Goal: Task Accomplishment & Management: Manage account settings

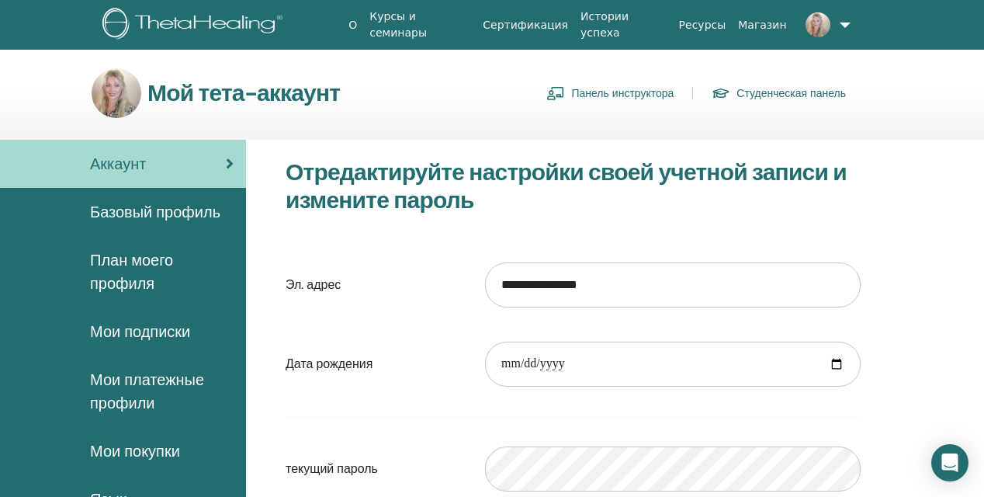
click at [661, 92] on link "Панель инструктора" at bounding box center [609, 93] width 127 height 25
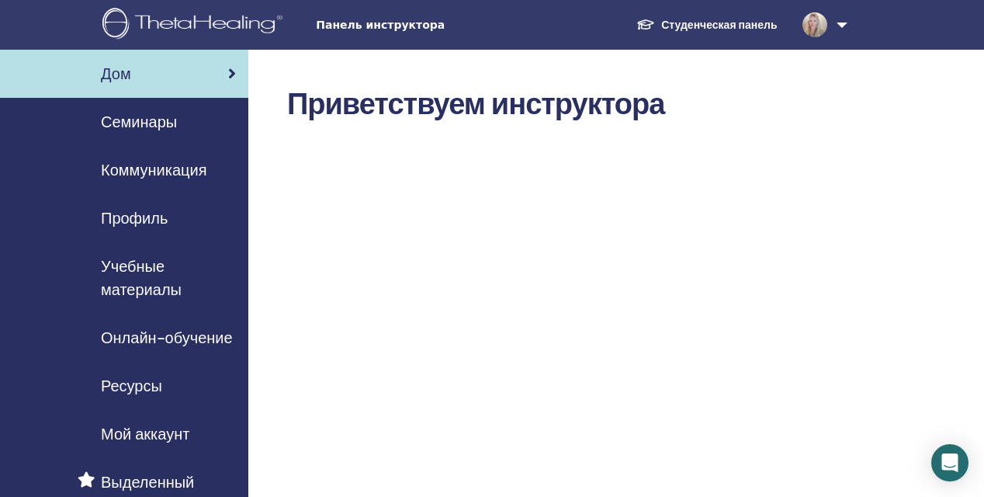
click at [150, 265] on span "Учебные материалы" at bounding box center [168, 278] width 135 height 47
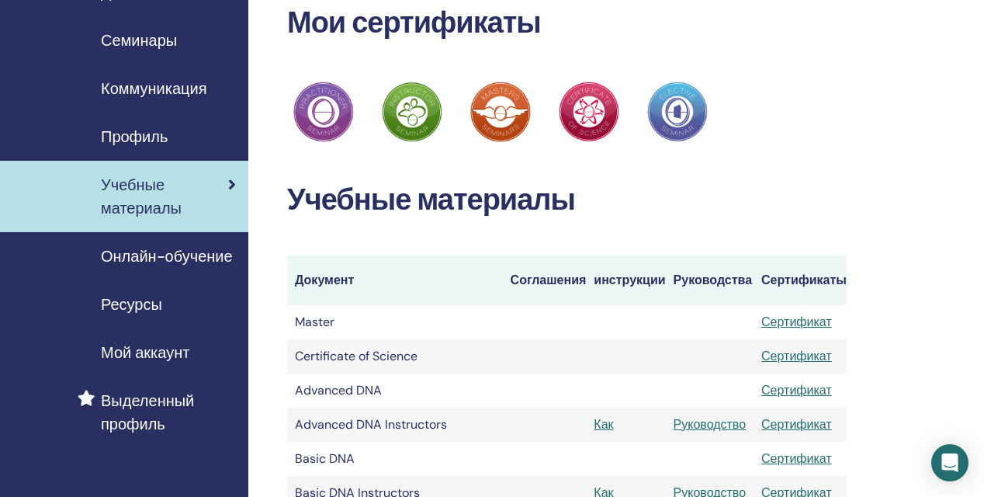
scroll to position [79, 0]
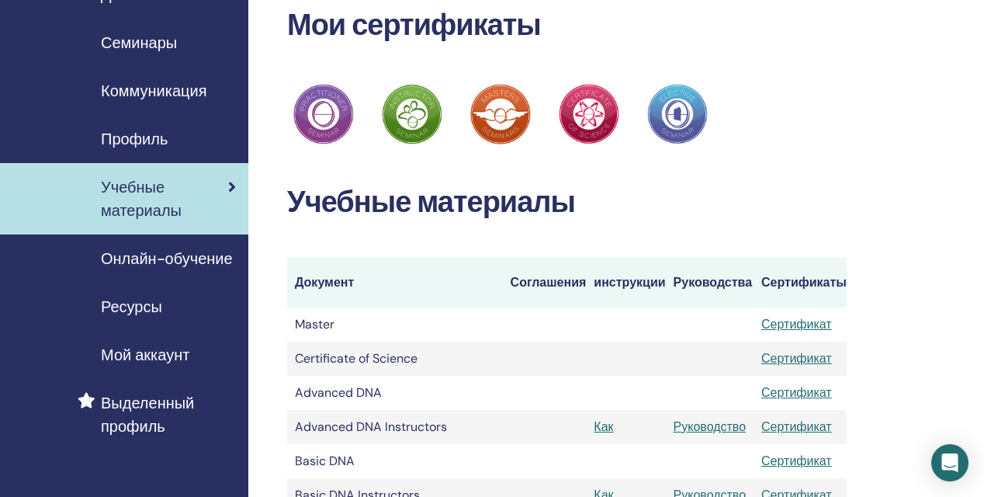
click at [161, 40] on span "Семинары" at bounding box center [139, 42] width 76 height 23
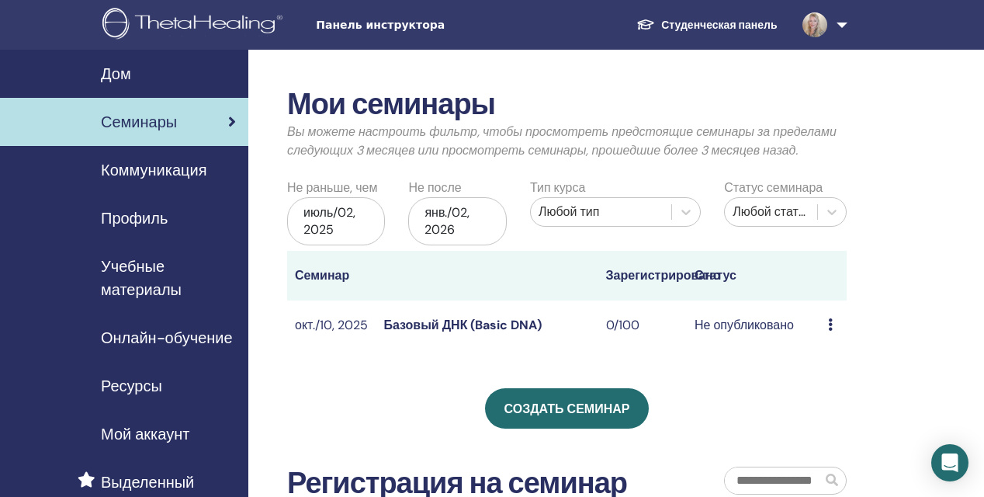
click at [472, 317] on link "Базовый ДНК (Basic DNA)" at bounding box center [462, 325] width 158 height 16
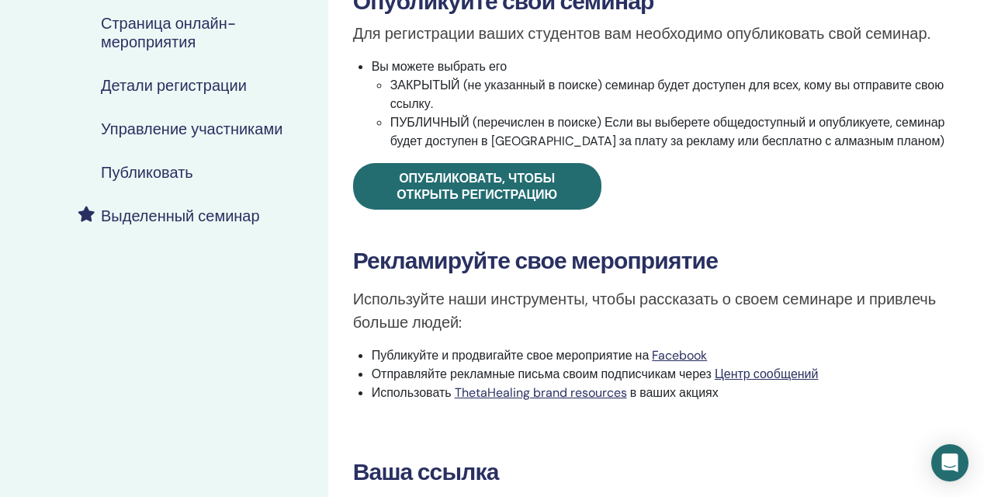
scroll to position [274, 0]
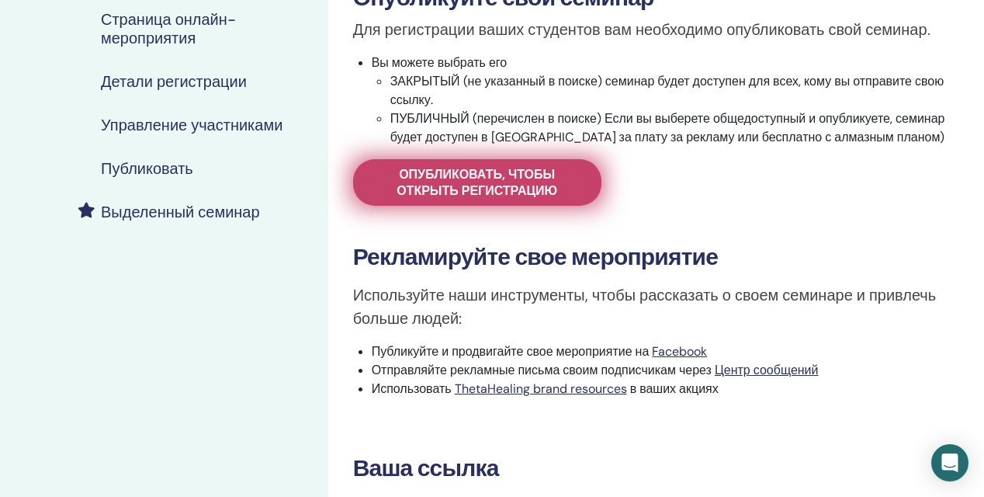
click at [504, 191] on span "Опубликовать, чтобы открыть регистрацию" at bounding box center [478, 182] width 210 height 33
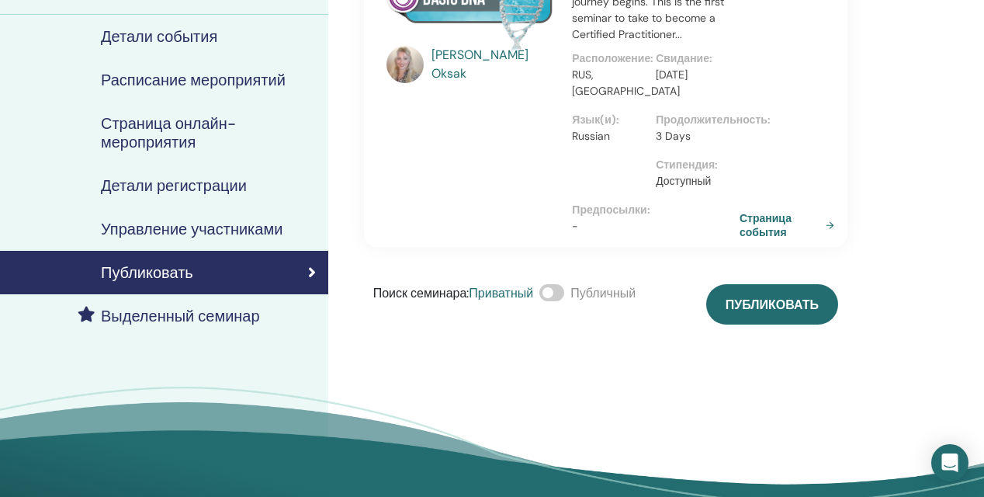
scroll to position [172, 0]
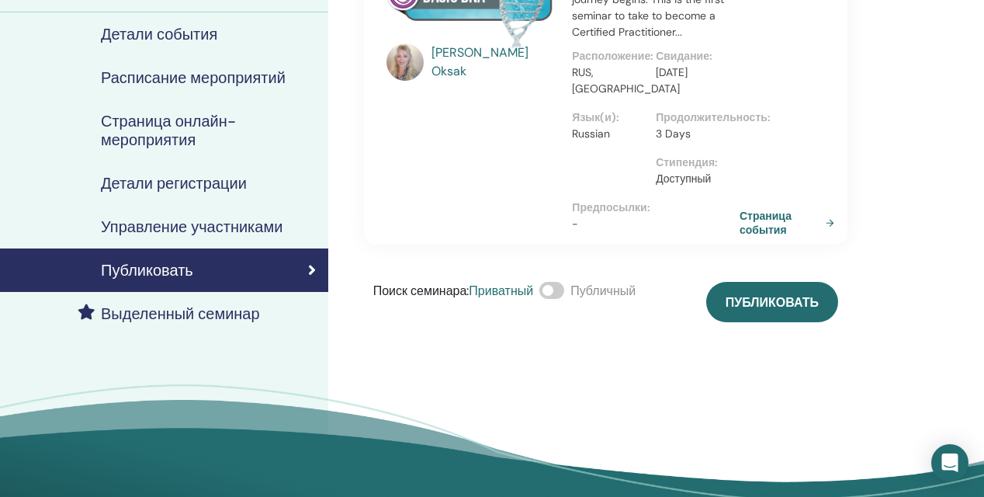
click at [554, 290] on span at bounding box center [551, 290] width 25 height 17
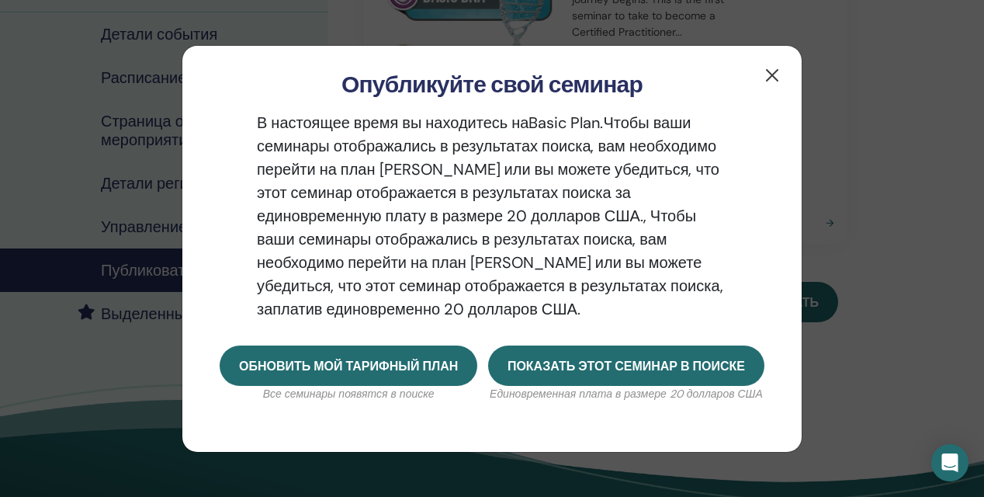
click at [772, 74] on button "button" at bounding box center [772, 75] width 25 height 25
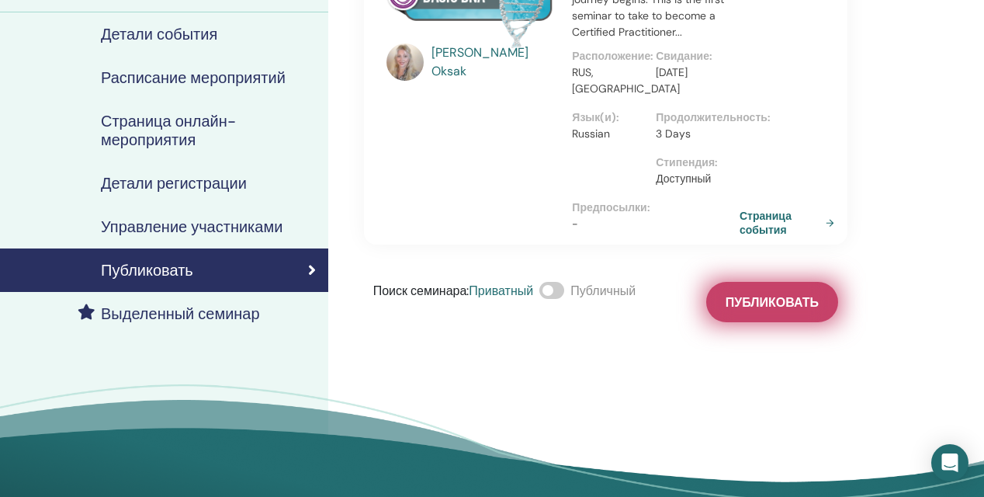
click at [767, 296] on span "Публиковать" at bounding box center [772, 302] width 93 height 16
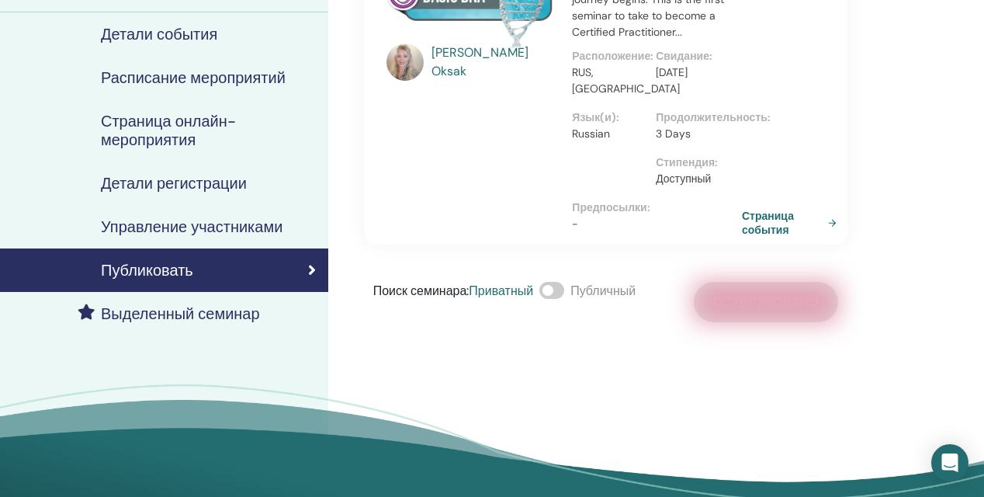
click at [833, 220] on link "Страница события" at bounding box center [792, 223] width 101 height 28
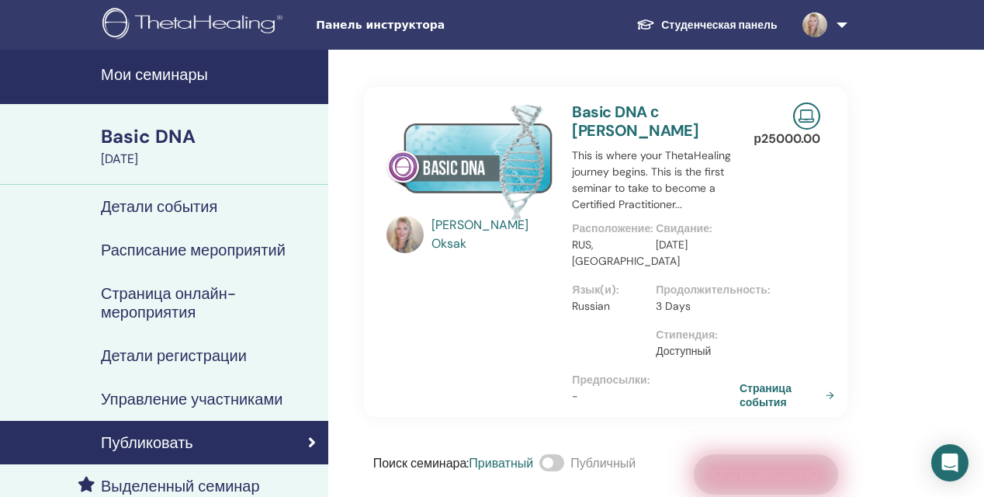
scroll to position [0, 0]
click at [147, 301] on h4 "Страница онлайн-мероприятия" at bounding box center [208, 302] width 215 height 37
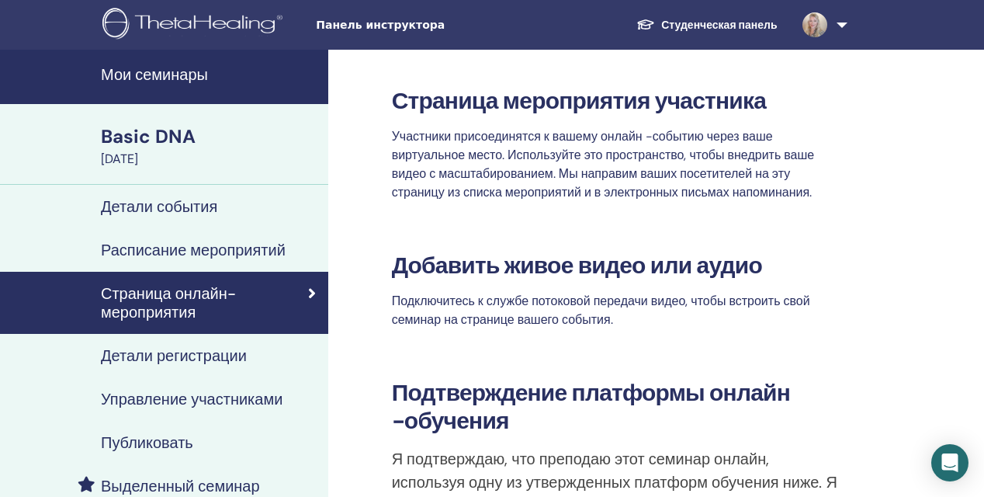
click at [161, 133] on div "Basic DNA" at bounding box center [210, 136] width 218 height 26
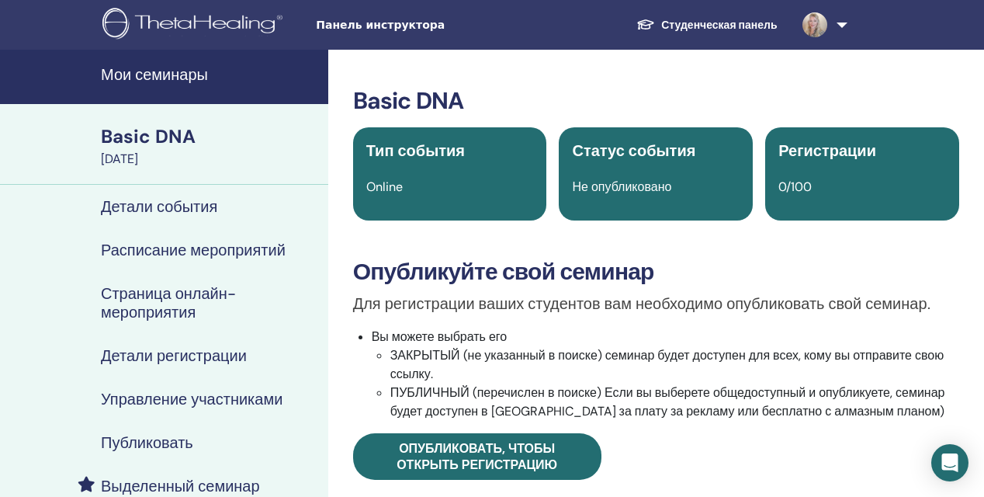
click at [168, 206] on h4 "Детали события" at bounding box center [159, 206] width 116 height 19
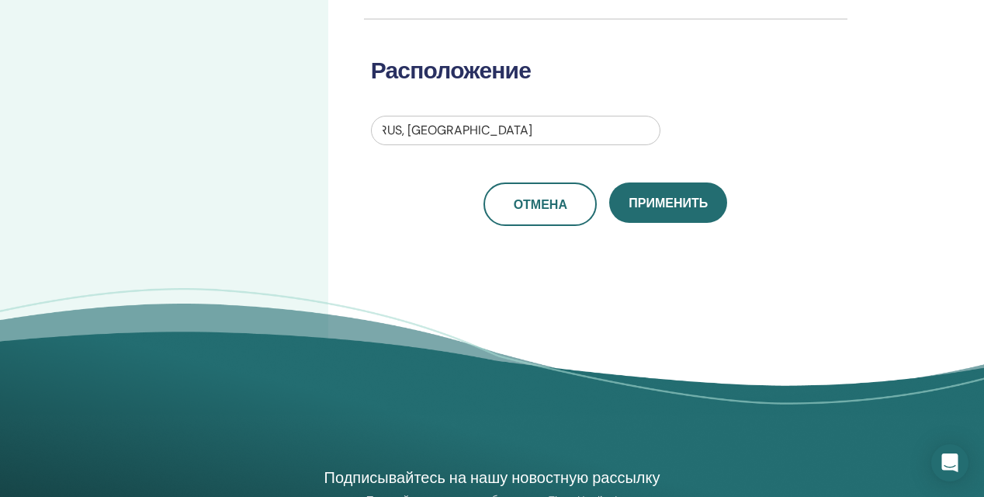
scroll to position [539, 0]
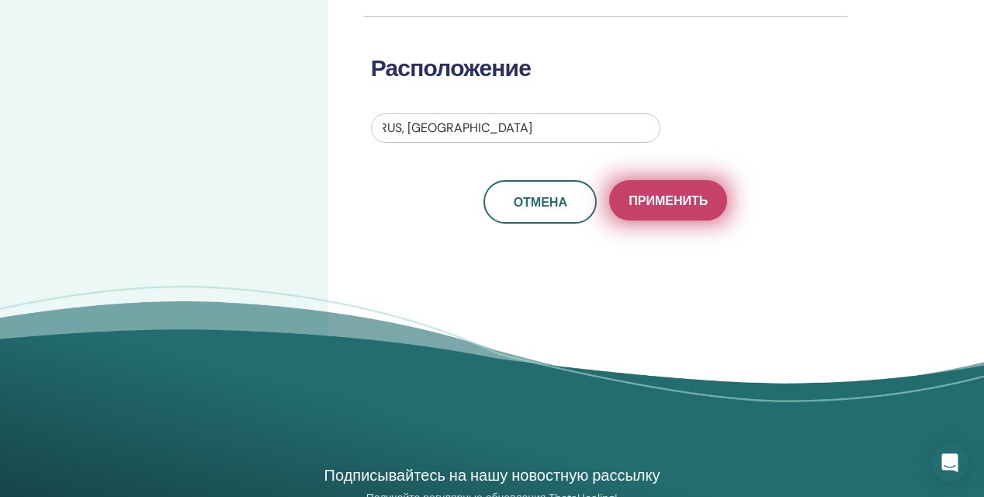
click at [666, 217] on button "Применить" at bounding box center [668, 200] width 118 height 40
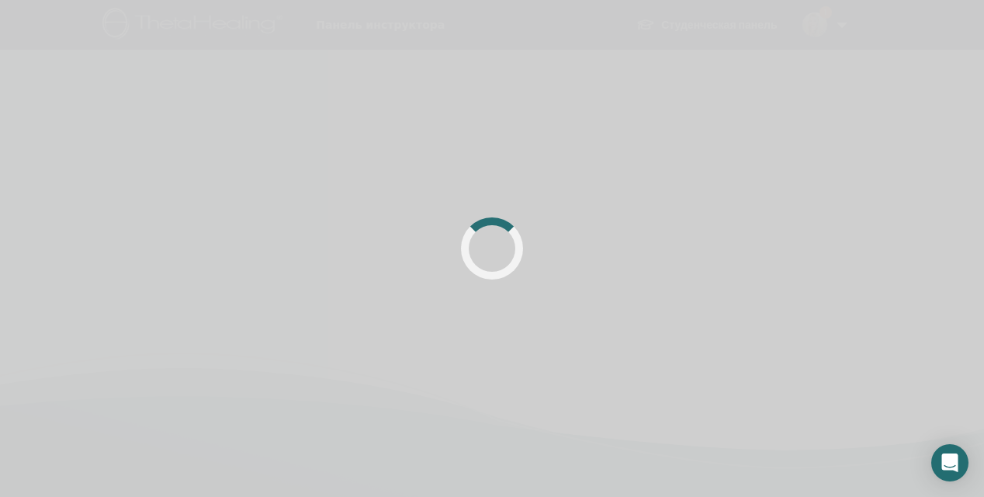
scroll to position [366, 0]
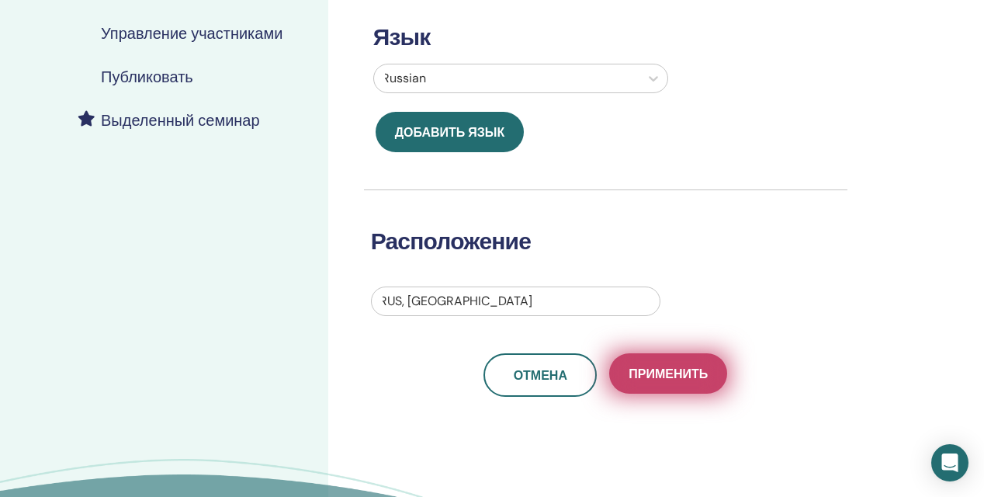
click at [657, 364] on button "Применить" at bounding box center [668, 373] width 118 height 40
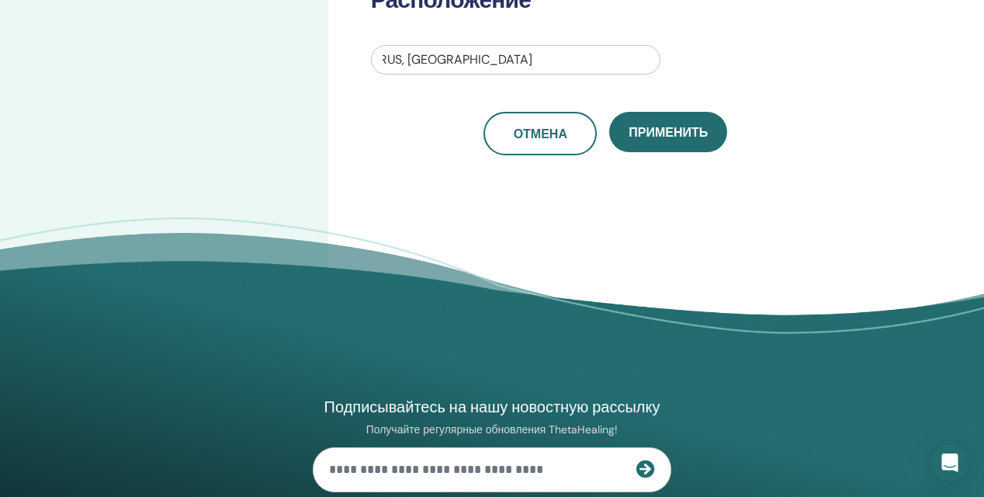
scroll to position [613, 0]
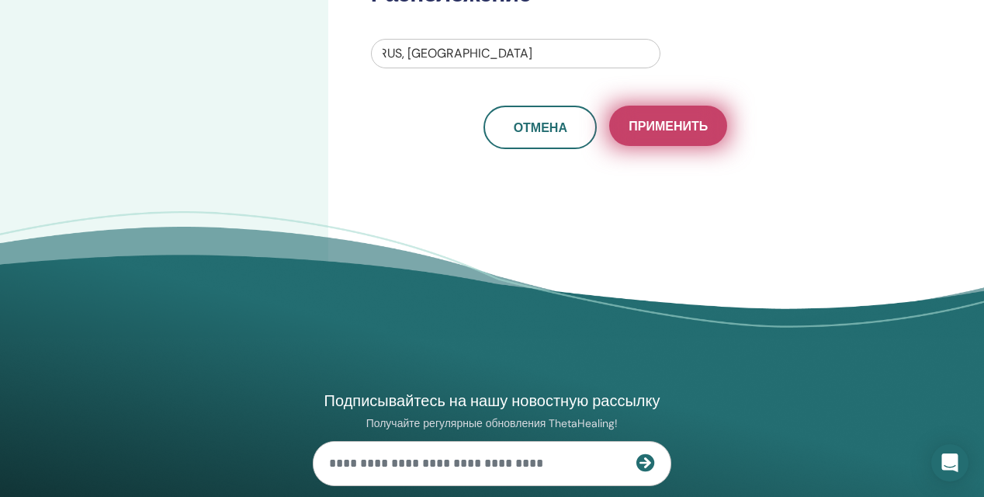
click at [673, 133] on span "Применить" at bounding box center [668, 126] width 79 height 16
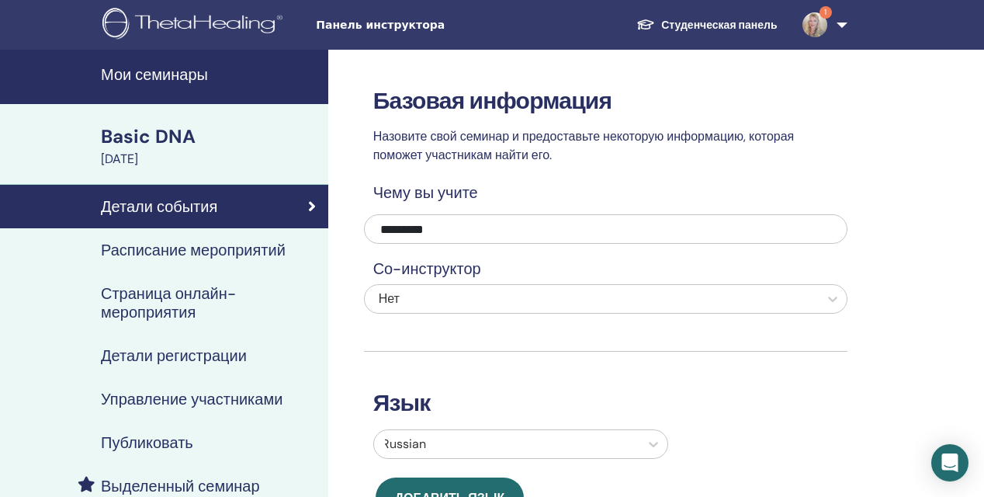
click at [181, 162] on div "[DATE]" at bounding box center [210, 159] width 218 height 19
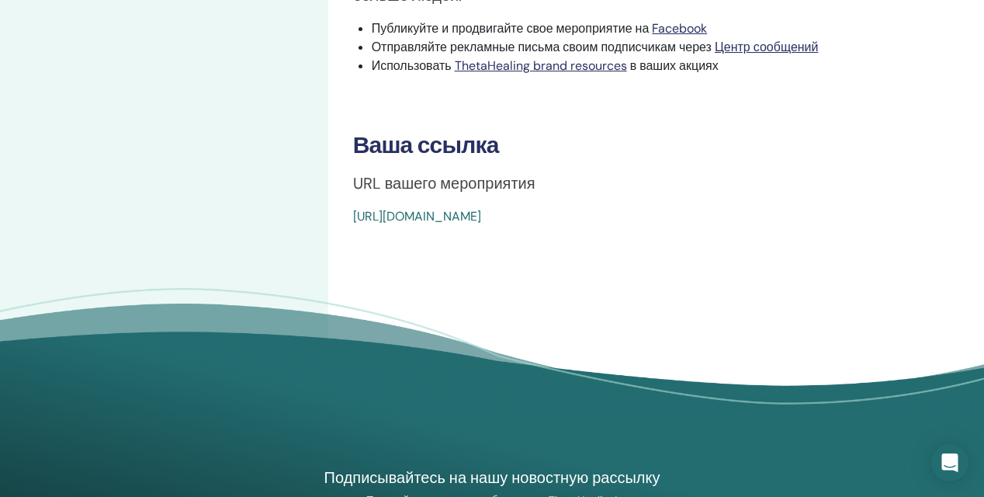
scroll to position [598, 0]
click at [717, 212] on div "https://www.thetahealing.com/seminar-378350-details.html" at bounding box center [605, 215] width 505 height 19
click at [705, 213] on div "https://www.thetahealing.com/seminar-378350-details.html" at bounding box center [605, 215] width 505 height 19
click at [705, 214] on div "https://www.thetahealing.com/seminar-378350-details.html" at bounding box center [605, 215] width 505 height 19
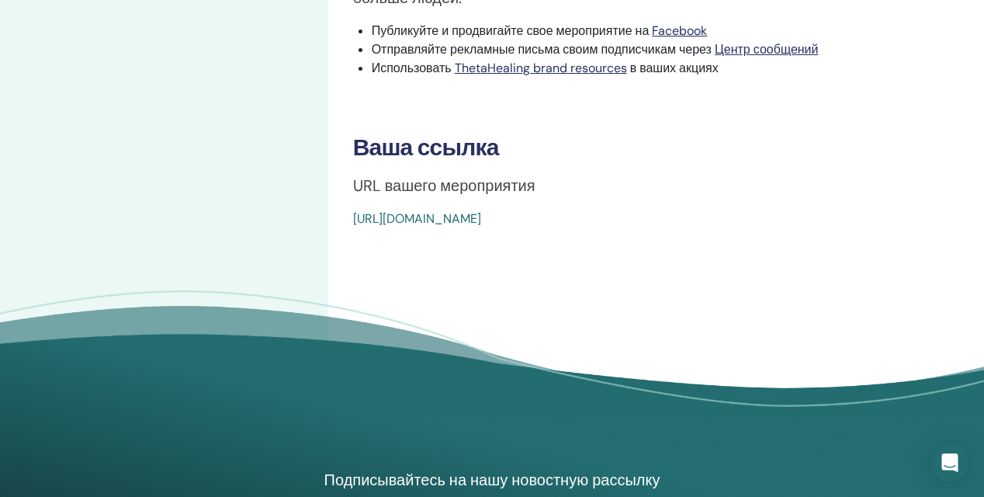
click at [770, 218] on div "https://www.thetahealing.com/seminar-378350-details.html" at bounding box center [605, 219] width 505 height 19
drag, startPoint x: 770, startPoint y: 218, endPoint x: 762, endPoint y: 217, distance: 7.8
drag, startPoint x: 350, startPoint y: 217, endPoint x: 744, endPoint y: 234, distance: 394.6
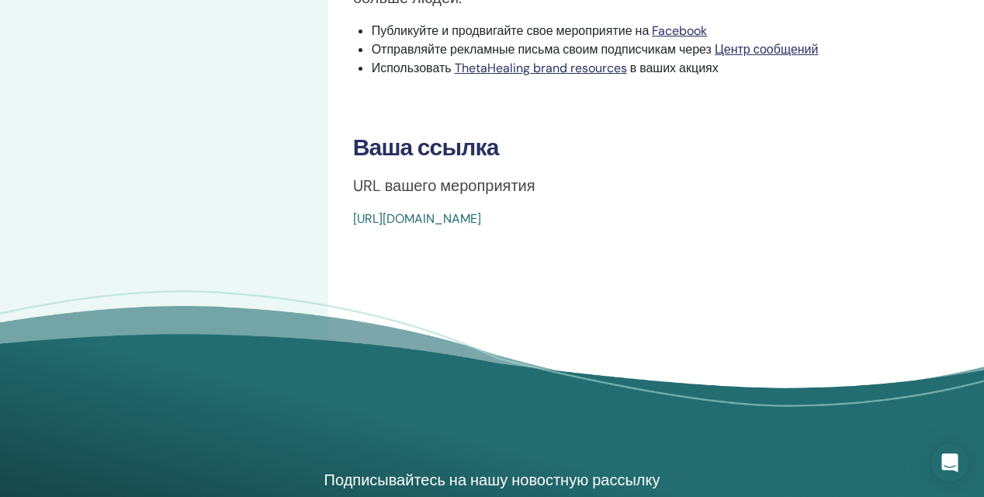
copy link "https://www.thetahealing.com/seminar-378350-details.html"
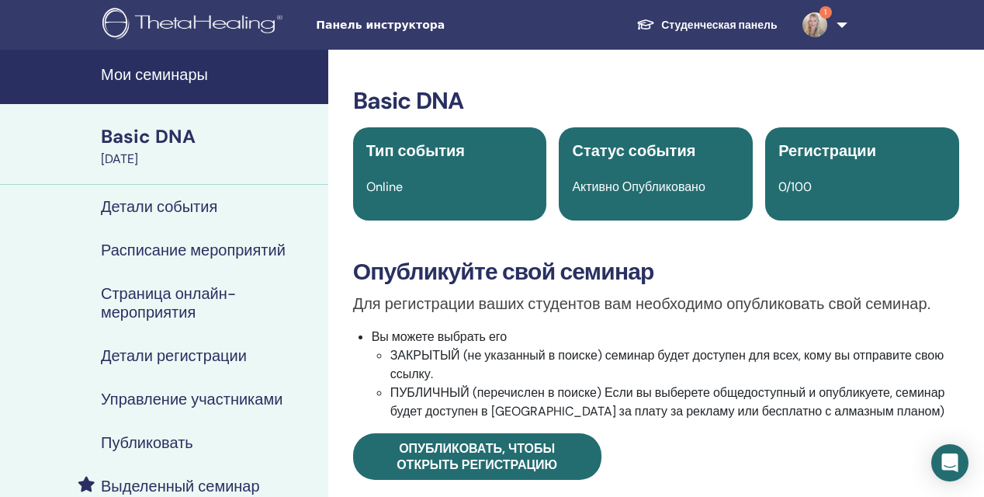
scroll to position [0, 0]
click at [819, 19] on img at bounding box center [814, 24] width 25 height 25
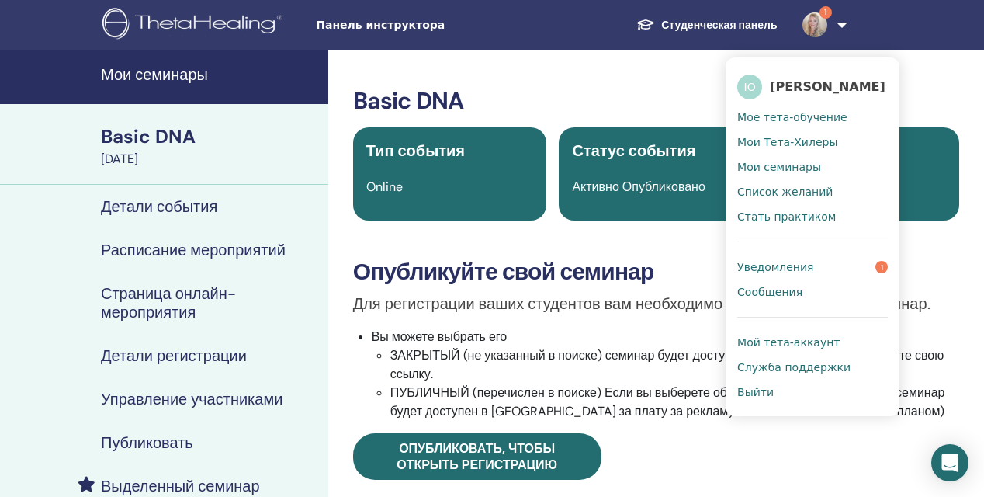
click at [793, 262] on span "Уведомления" at bounding box center [775, 267] width 76 height 14
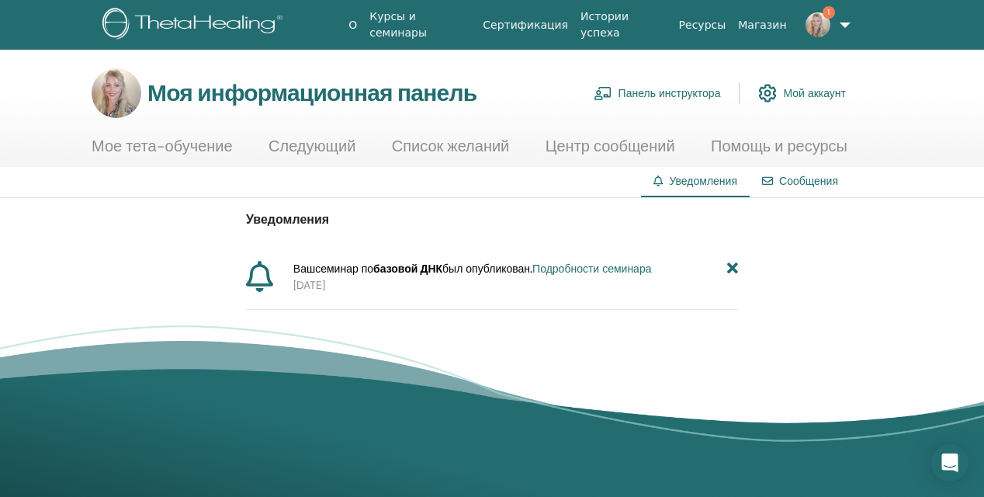
click at [483, 270] on span "Ваш семинар по базовой ДНК был опубликован. Подробности семинара" at bounding box center [472, 269] width 359 height 16
click at [578, 269] on link "Подробности семинара" at bounding box center [591, 269] width 119 height 14
click at [680, 88] on link "Панель инструктора" at bounding box center [657, 93] width 127 height 34
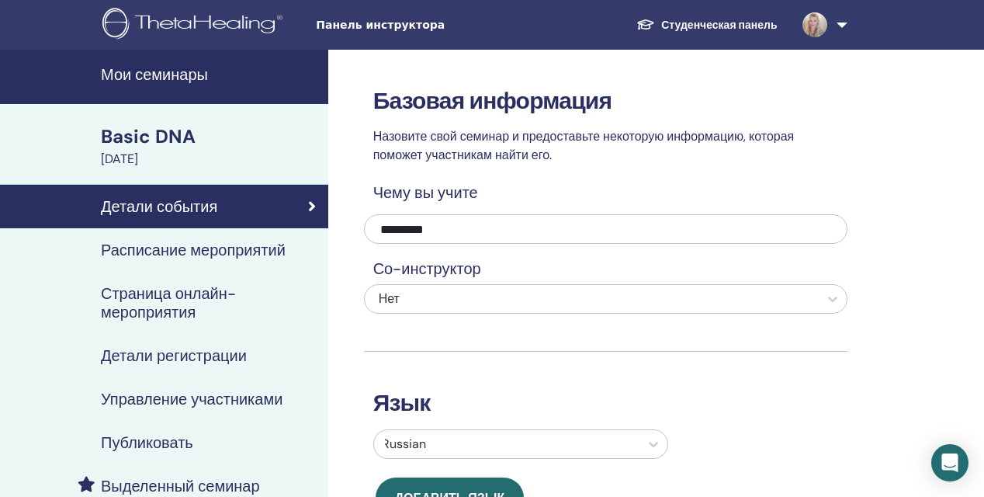
click at [206, 294] on h4 "Страница онлайн-мероприятия" at bounding box center [208, 302] width 215 height 37
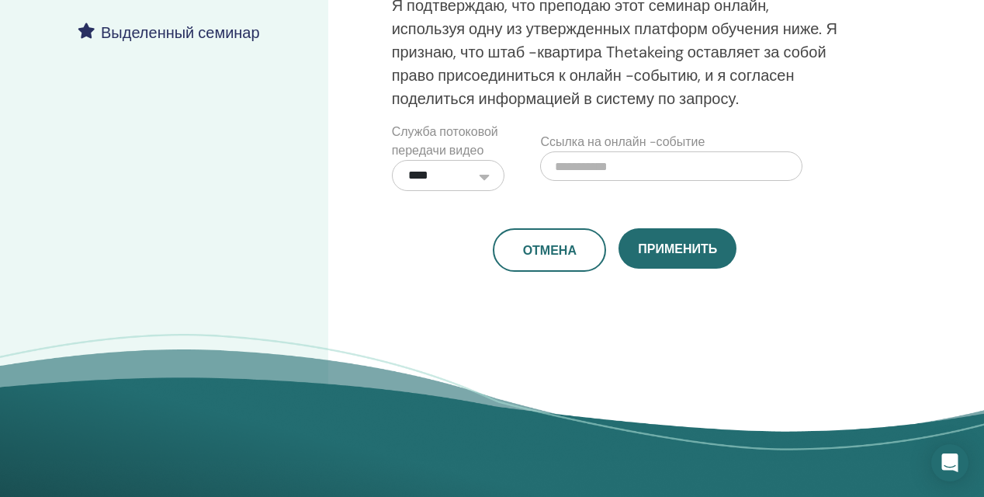
scroll to position [457, 0]
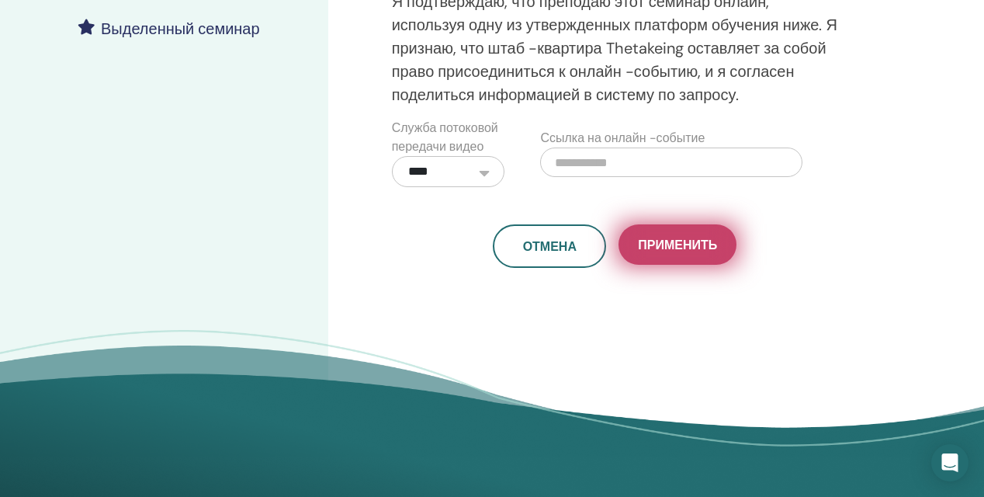
click at [660, 245] on span "Применить" at bounding box center [677, 245] width 79 height 16
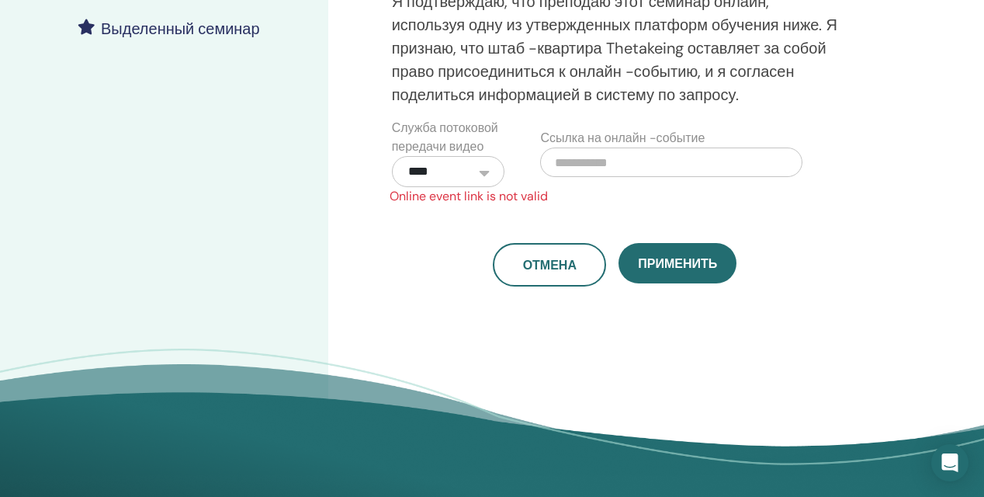
select select "*"
click at [430, 262] on div "Отмена Применить" at bounding box center [615, 264] width 465 height 43
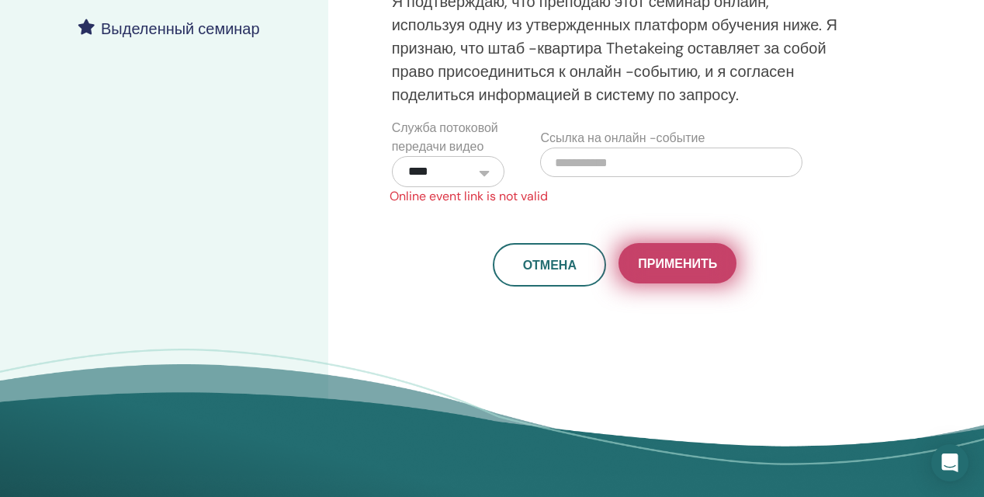
click at [698, 262] on span "Применить" at bounding box center [677, 263] width 79 height 16
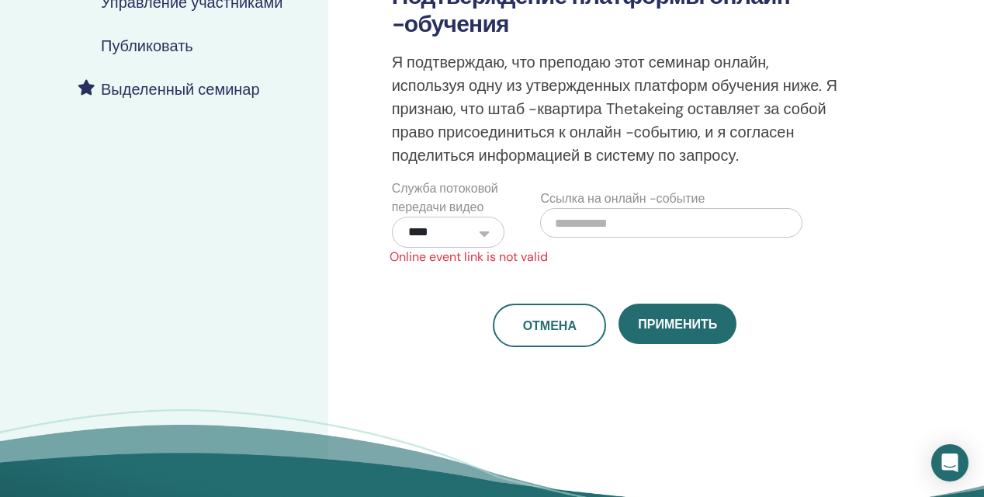
scroll to position [374, 0]
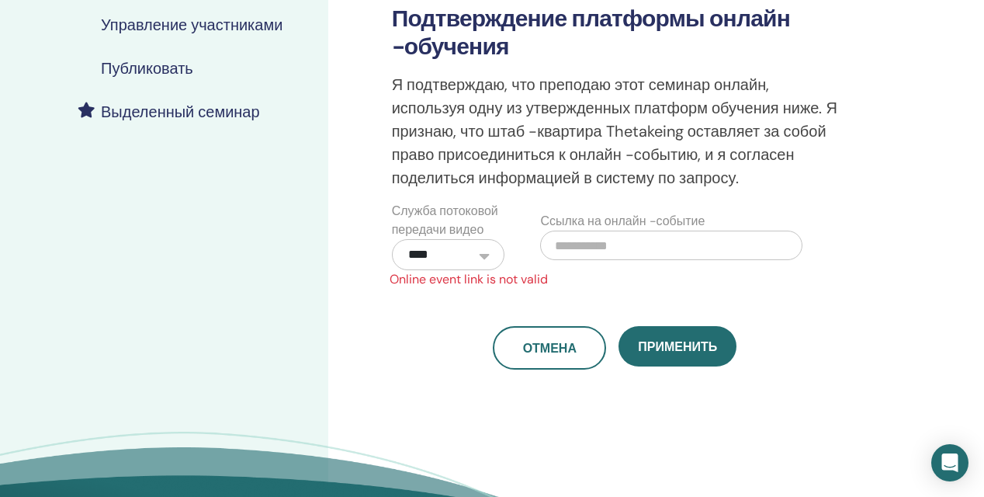
click at [671, 244] on input "text" at bounding box center [671, 244] width 262 height 29
paste input "**********"
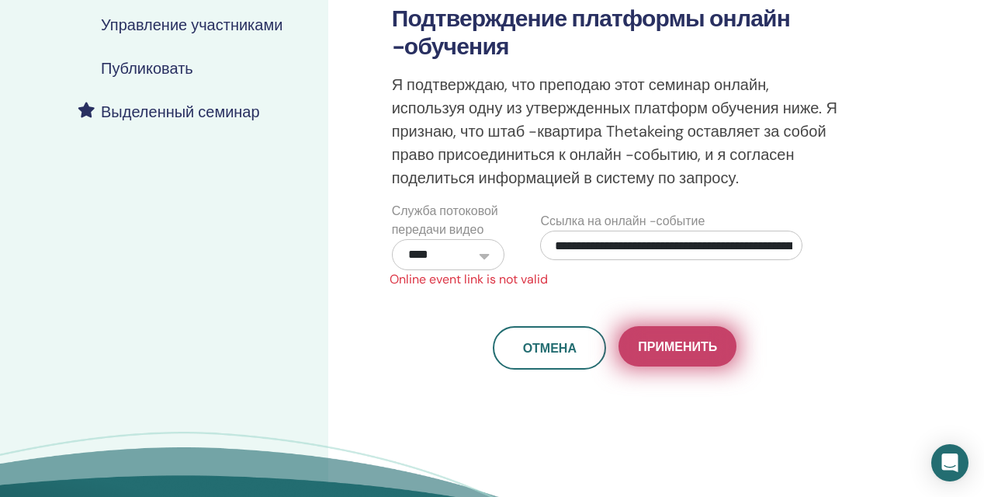
type input "**********"
click at [690, 343] on span "Применить" at bounding box center [677, 346] width 79 height 16
click at [683, 350] on span "Применить" at bounding box center [677, 346] width 79 height 16
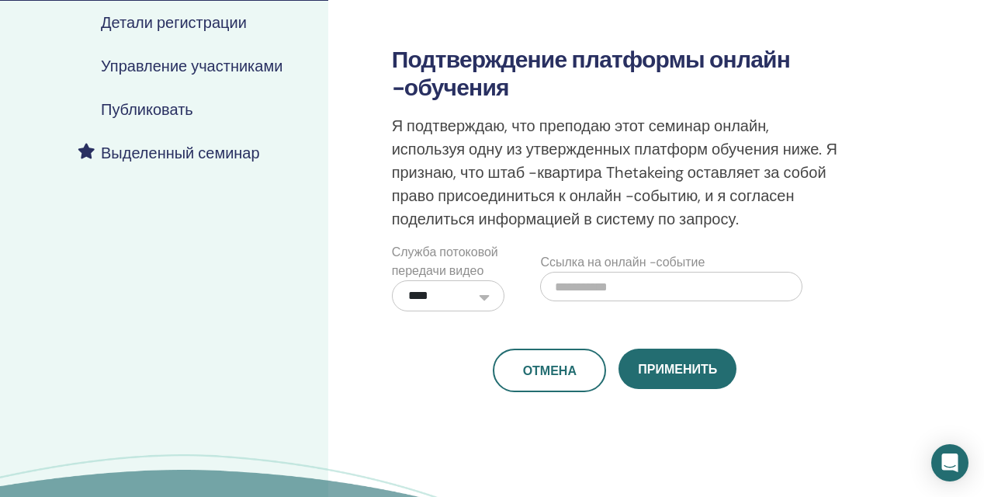
scroll to position [334, 0]
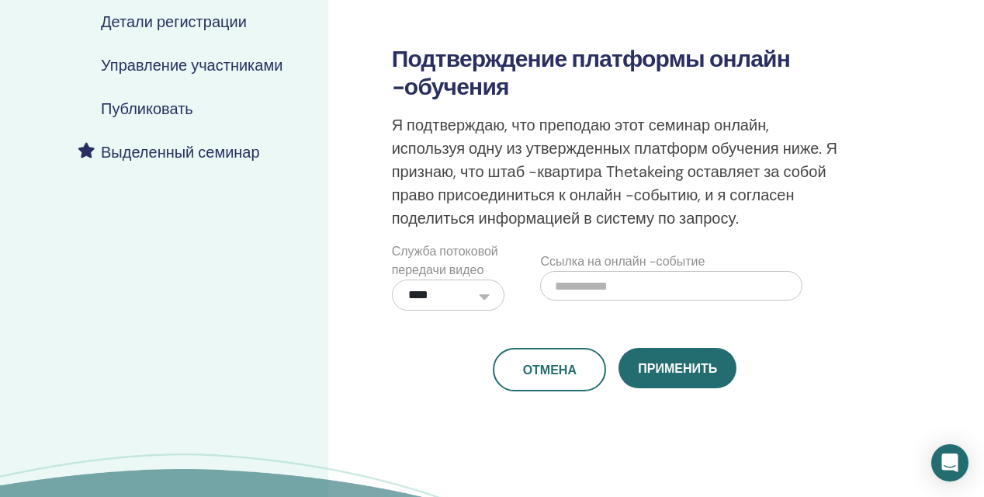
click at [598, 298] on input "text" at bounding box center [671, 285] width 262 height 29
paste input "**********"
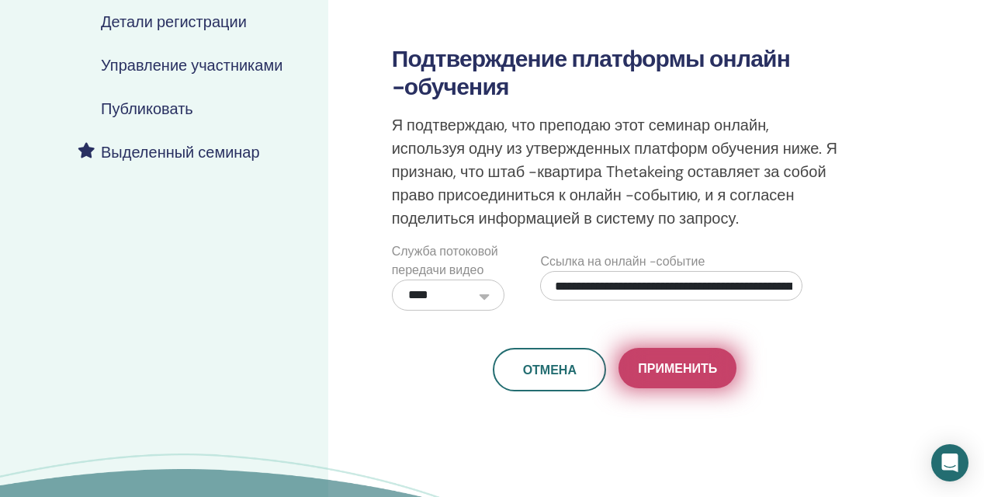
type input "**********"
click at [674, 369] on span "Применить" at bounding box center [677, 368] width 79 height 16
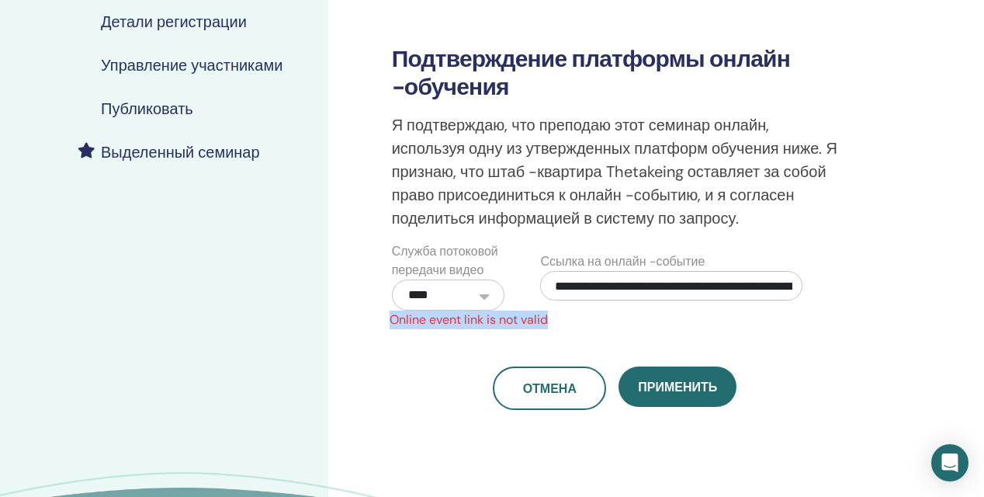
drag, startPoint x: 553, startPoint y: 319, endPoint x: 384, endPoint y: 324, distance: 168.5
click at [384, 324] on span "Online event link is not valid" at bounding box center [603, 319] width 446 height 19
click at [234, 329] on div "Мои семинары Basic DNA October 10, 2025 Детали события Расписание мероприятий С…" at bounding box center [164, 171] width 328 height 911
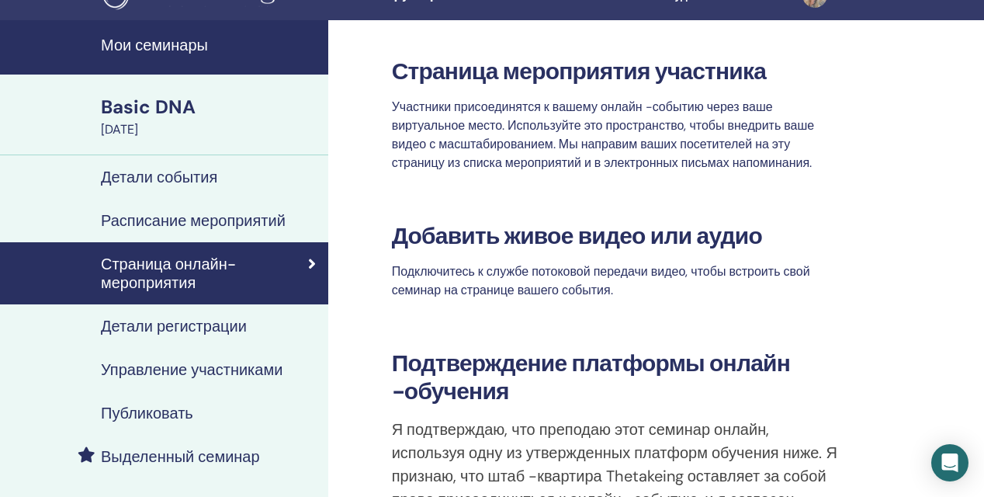
scroll to position [0, 0]
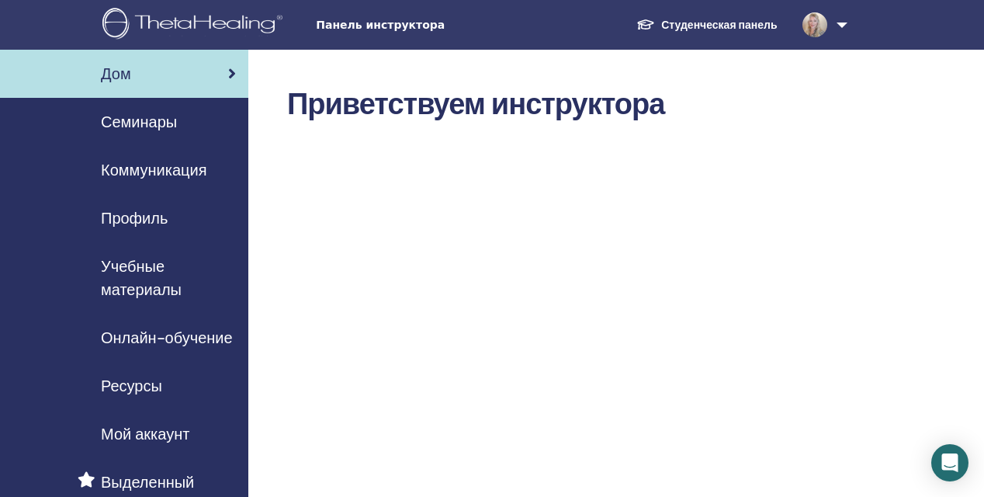
click at [118, 270] on span "Учебные материалы" at bounding box center [168, 278] width 135 height 47
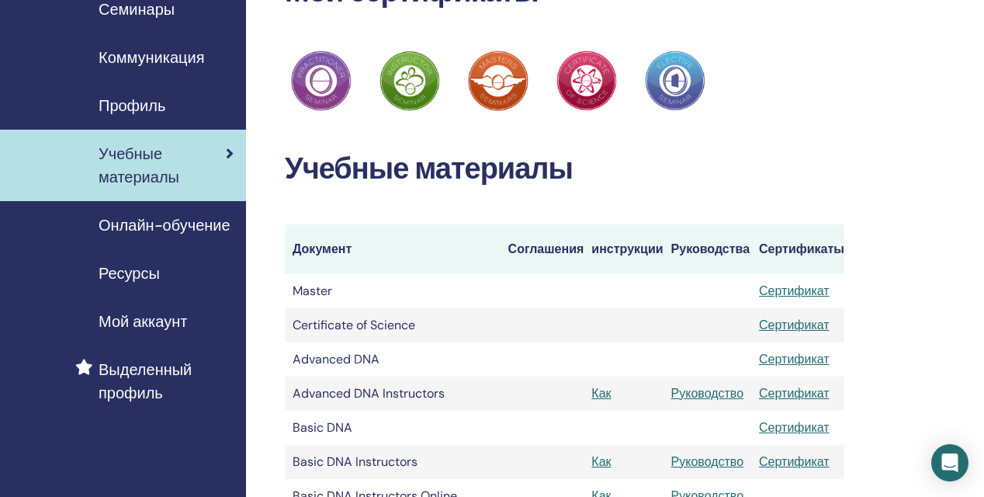
scroll to position [0, 2]
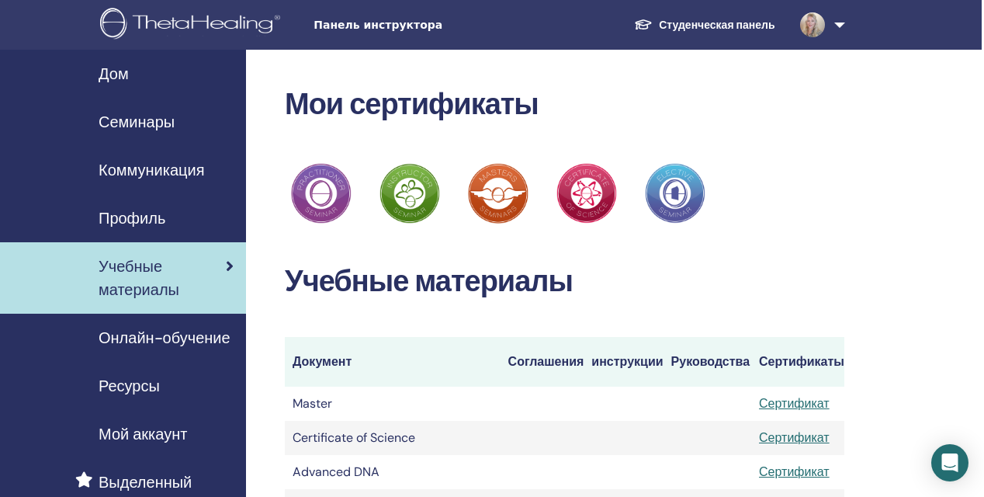
click at [431, 29] on span "Панель инструктора" at bounding box center [430, 25] width 233 height 16
click at [158, 116] on span "Семинары" at bounding box center [137, 121] width 76 height 23
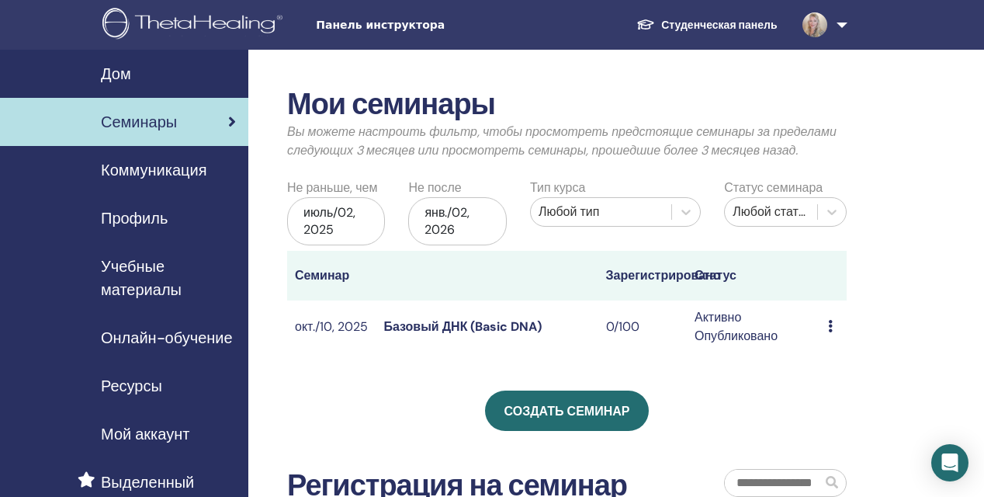
click at [840, 28] on link at bounding box center [822, 25] width 64 height 50
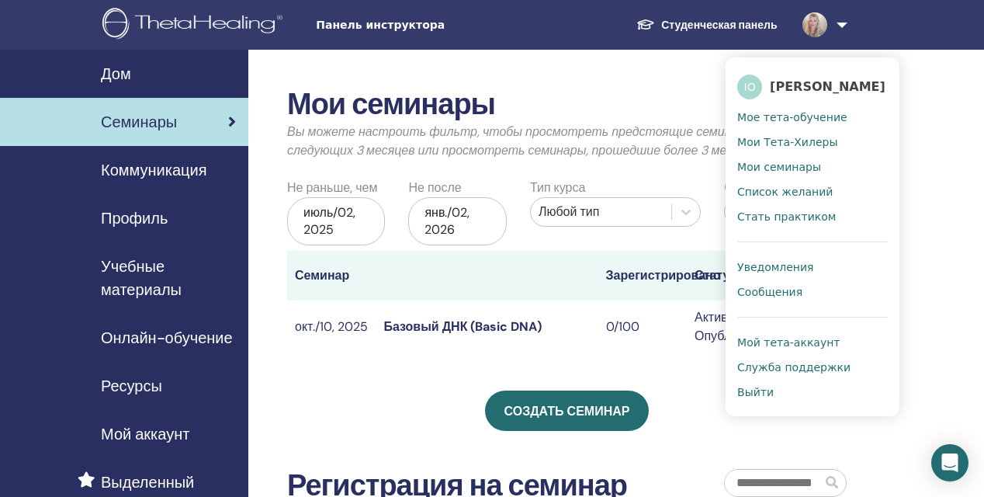
click at [522, 23] on span "Панель инструктора" at bounding box center [432, 25] width 233 height 16
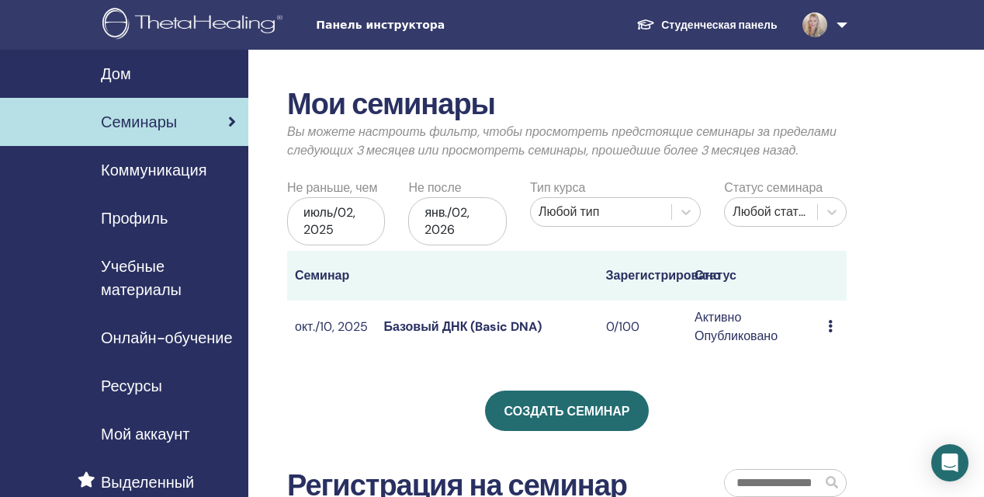
click at [407, 26] on span "Панель инструктора" at bounding box center [432, 25] width 233 height 16
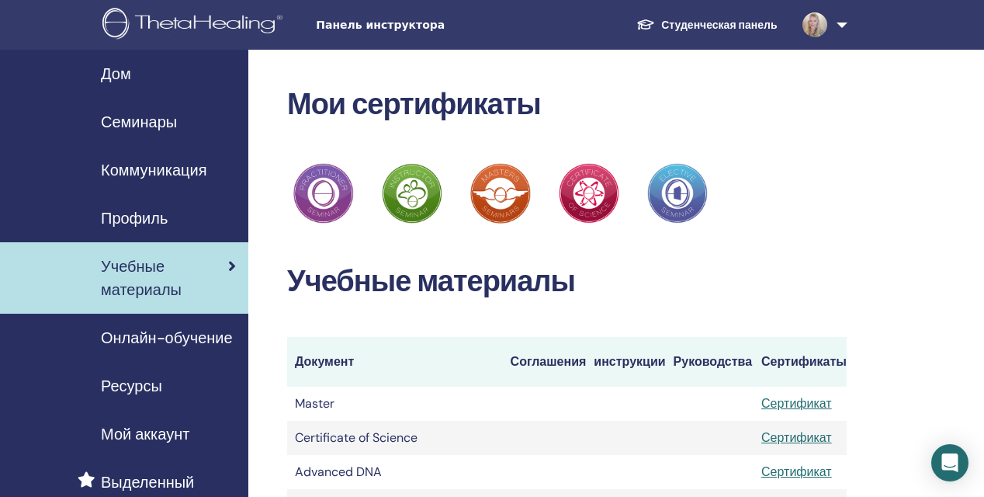
scroll to position [0, 2]
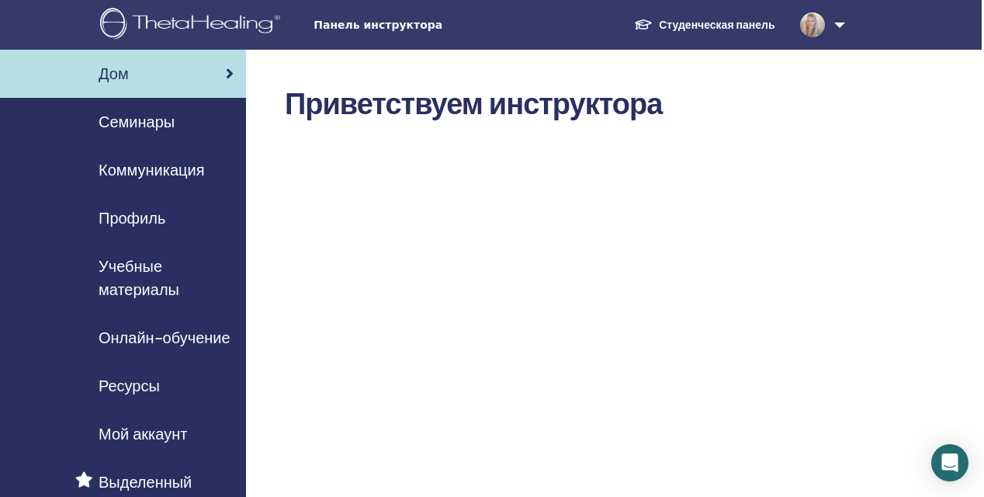
scroll to position [0, 2]
click at [133, 289] on span "Учебные материалы" at bounding box center [166, 278] width 135 height 47
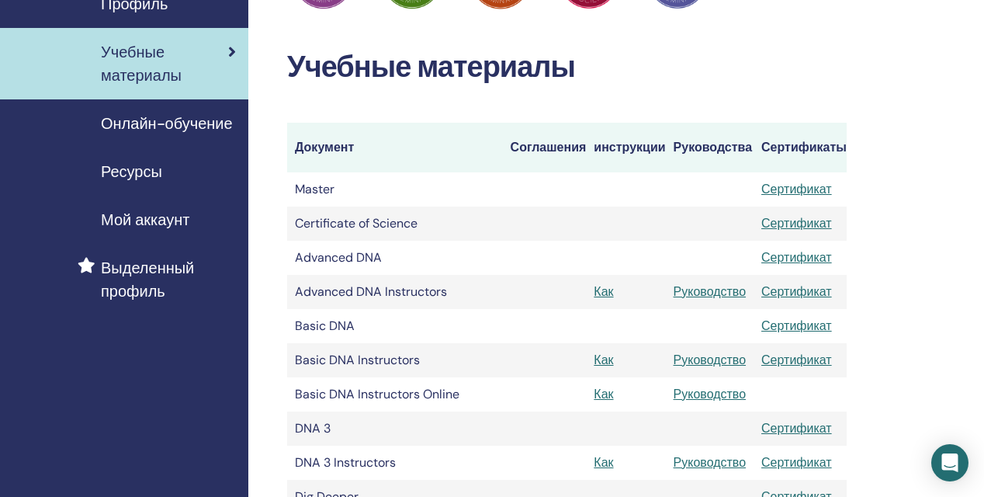
scroll to position [222, 0]
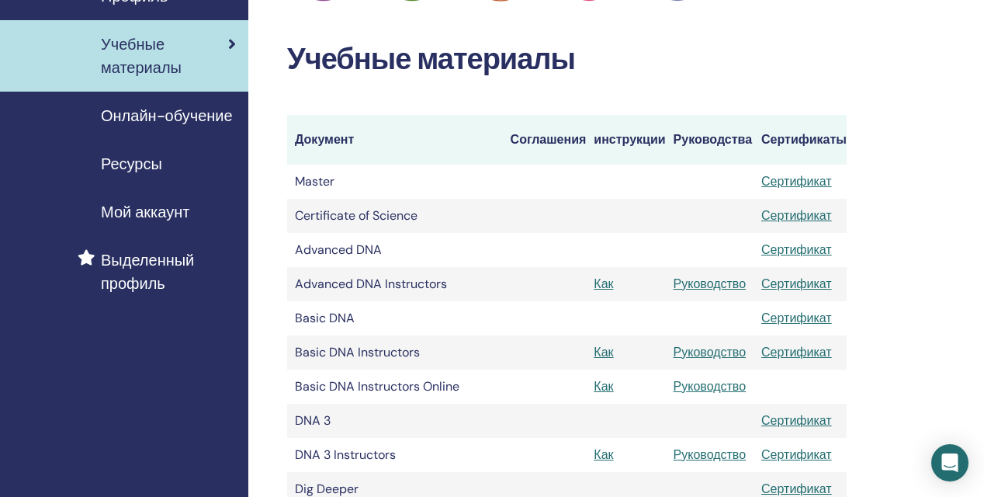
click at [711, 279] on link "Руководство" at bounding box center [710, 283] width 73 height 16
